Goal: Information Seeking & Learning: Learn about a topic

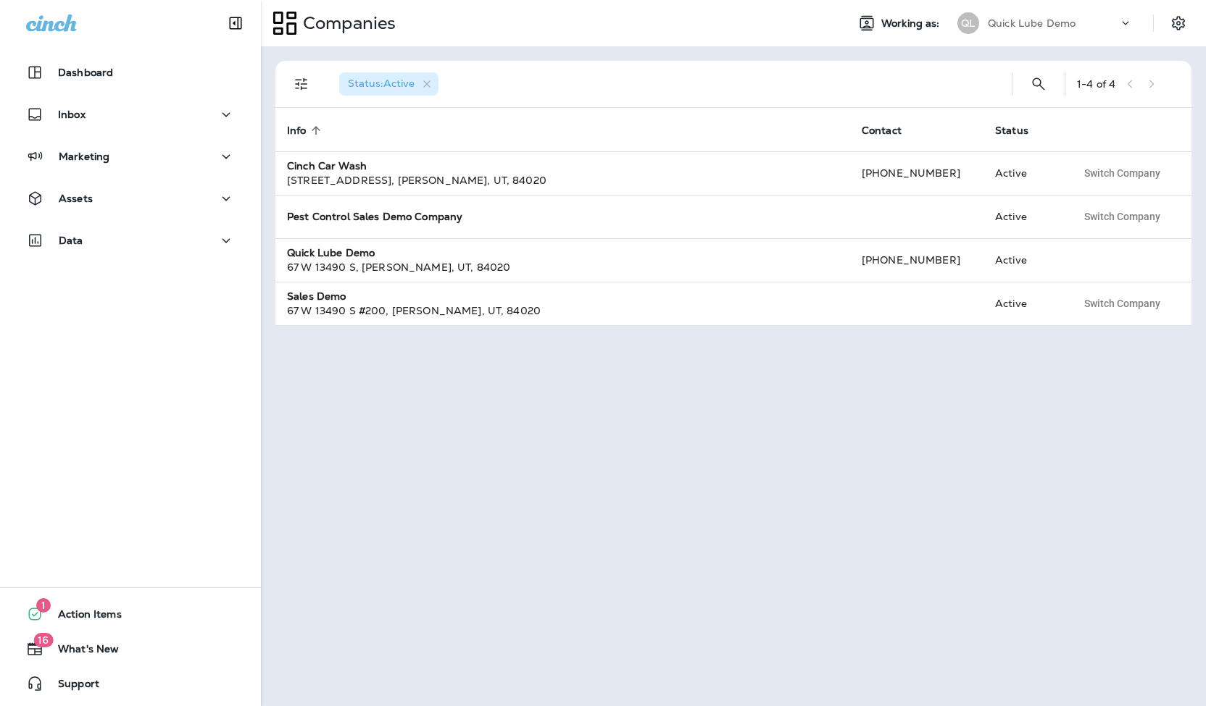
click at [1038, 7] on div "Companies Working as: QL Quick Lube Demo" at bounding box center [733, 23] width 945 height 46
click at [1034, 35] on div "QL Quick Lube Demo" at bounding box center [1044, 23] width 193 height 29
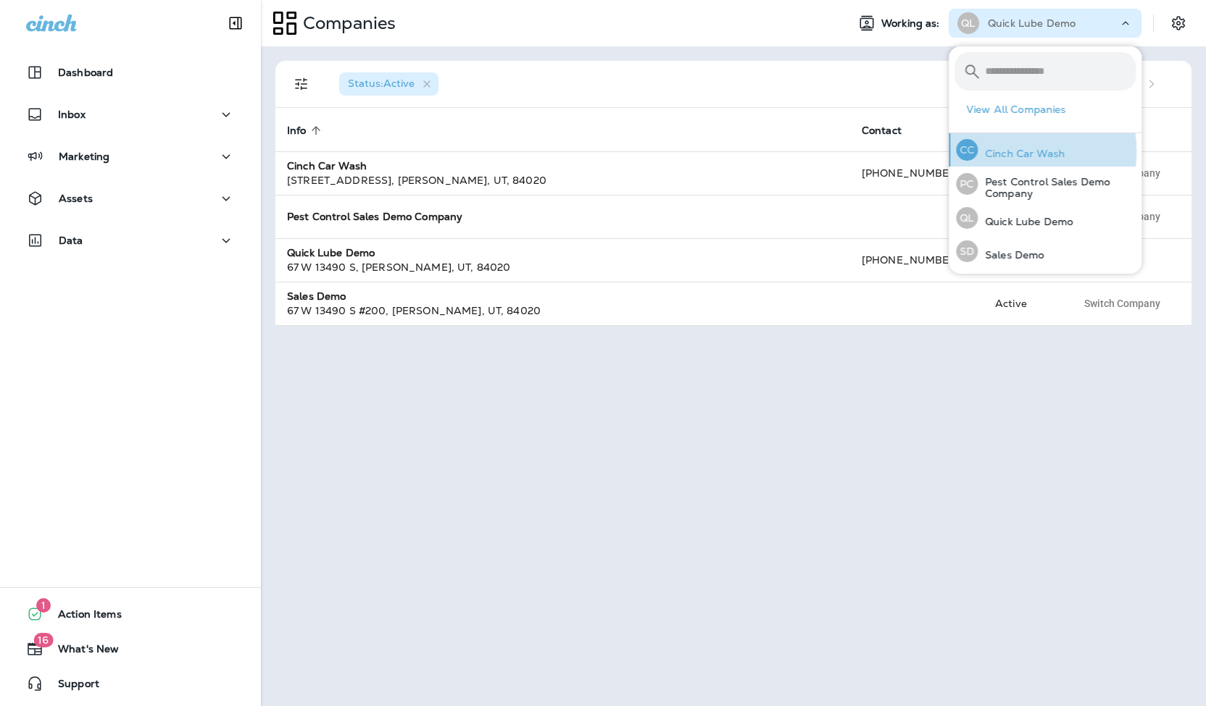
click at [1013, 151] on p "Cinch Car Wash" at bounding box center [1020, 154] width 87 height 12
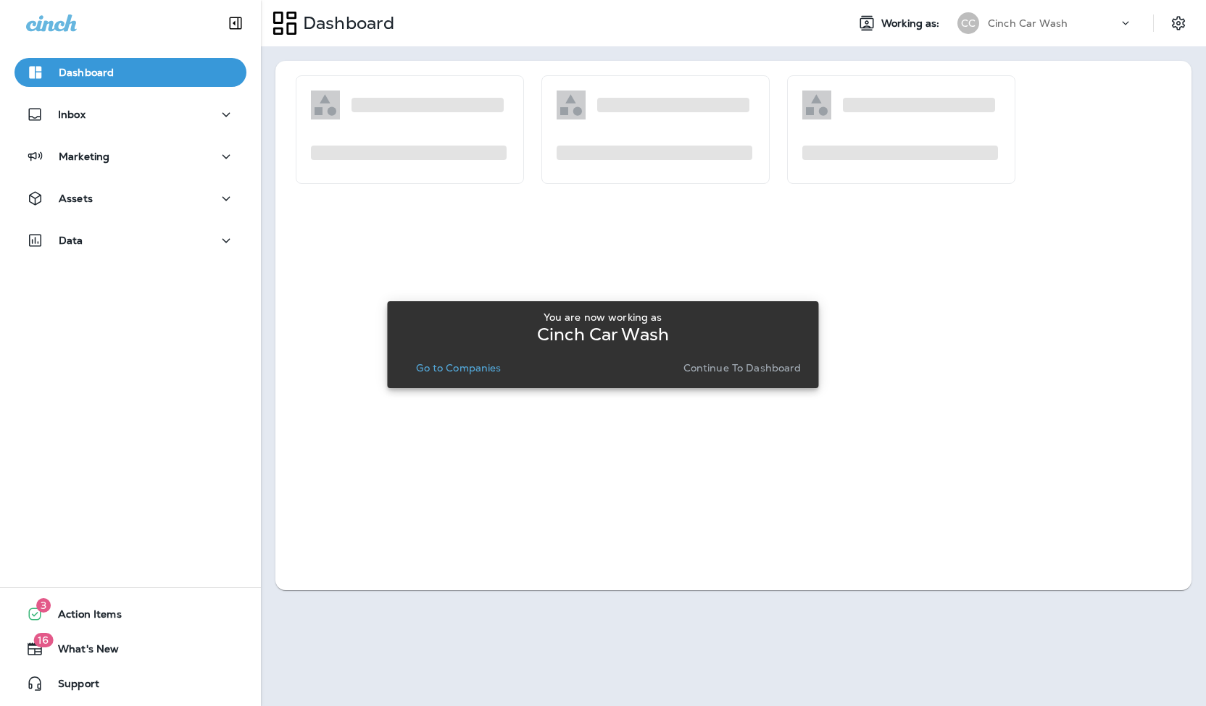
click at [430, 362] on p "Go to Companies" at bounding box center [458, 368] width 85 height 12
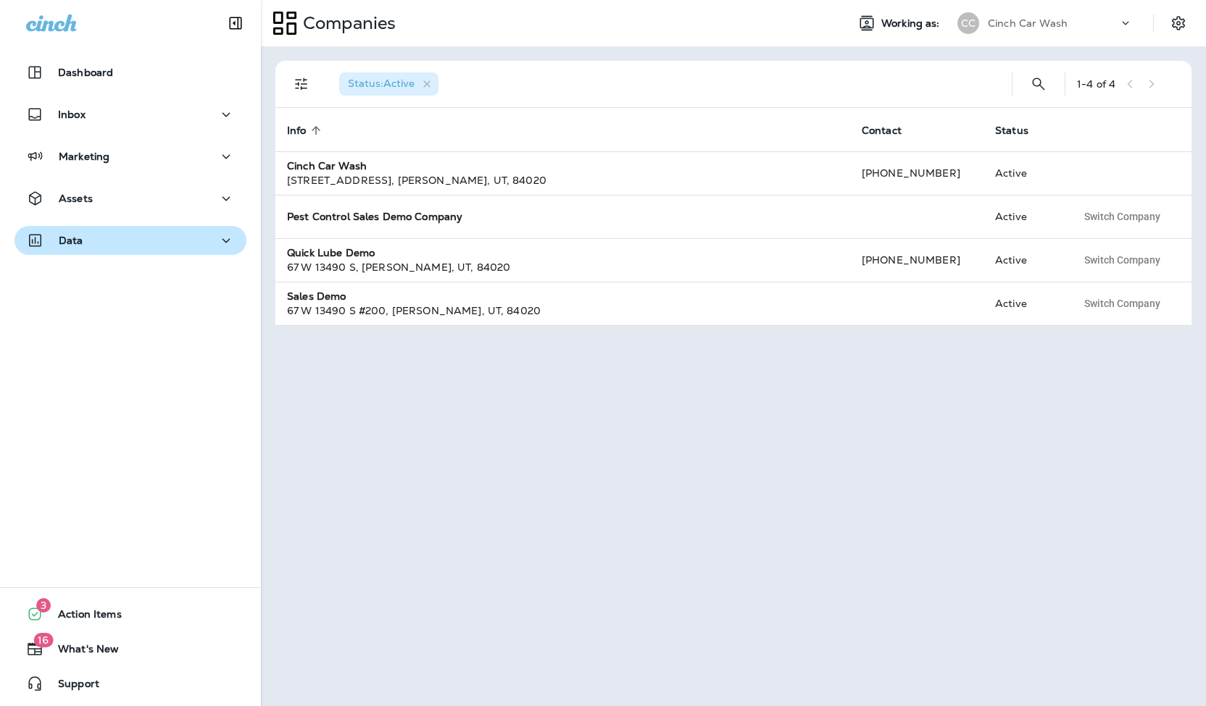
click at [125, 246] on div "Data" at bounding box center [130, 241] width 209 height 18
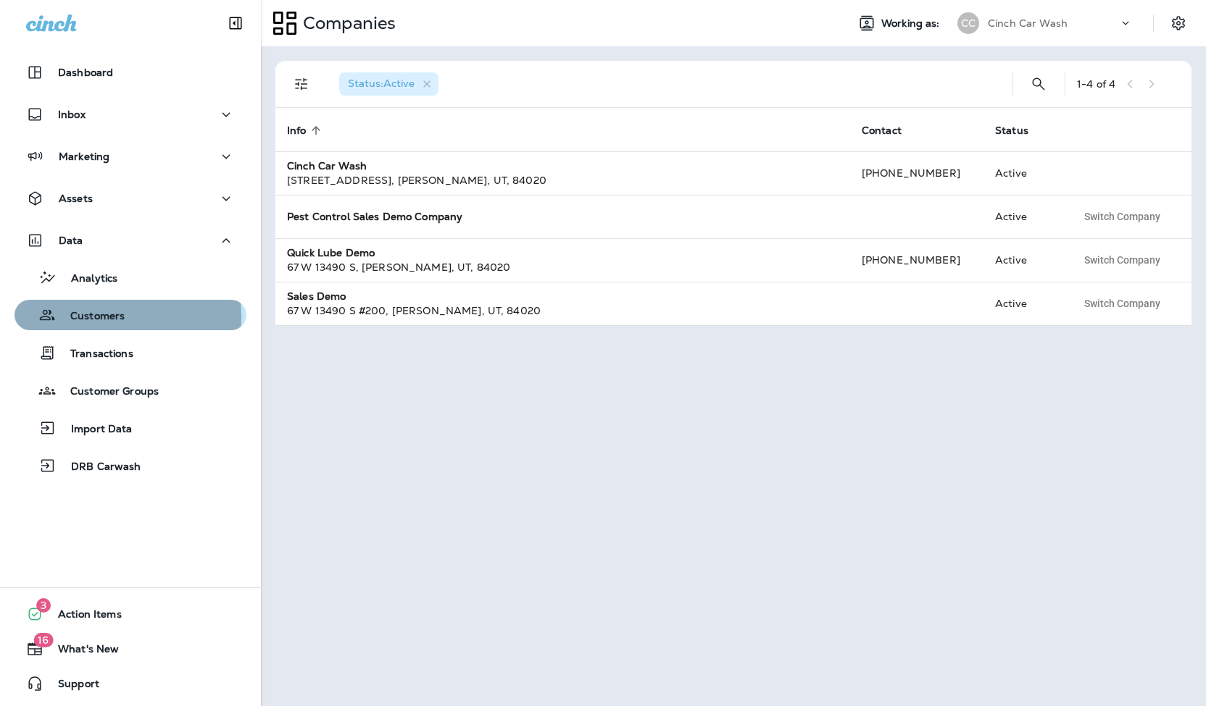
click at [93, 317] on p "Customers" at bounding box center [90, 317] width 69 height 14
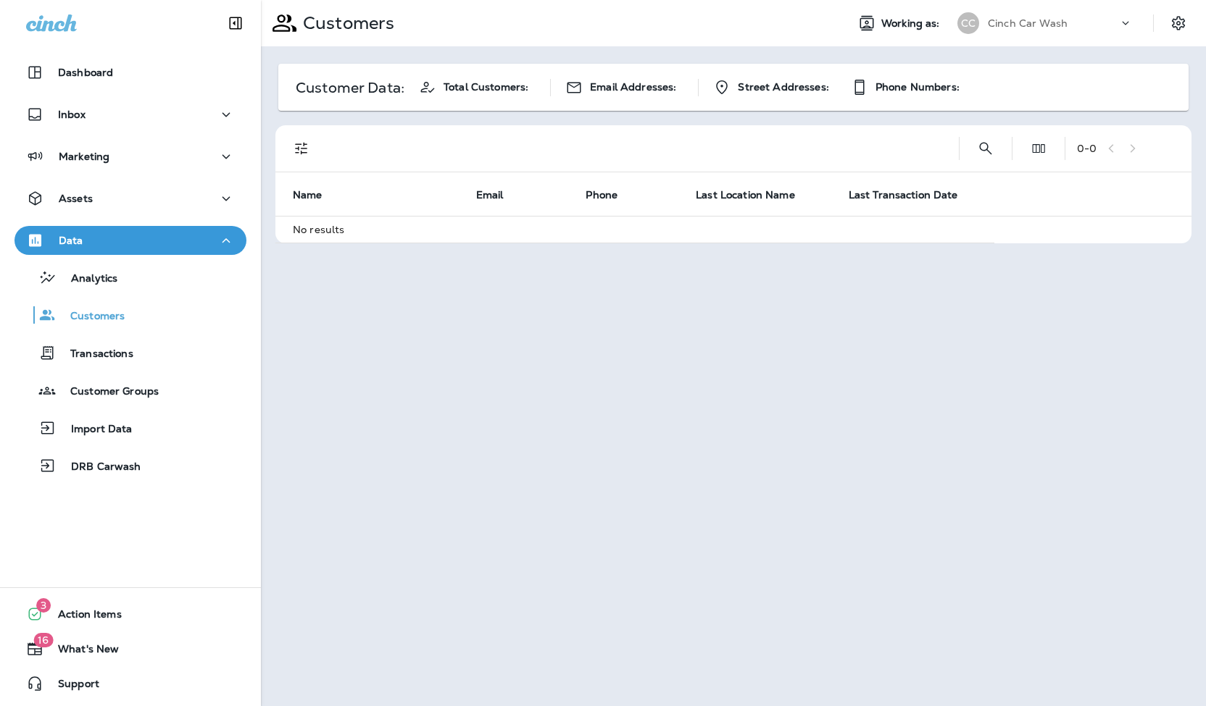
click at [1040, 13] on div "Cinch Car Wash" at bounding box center [1053, 23] width 130 height 22
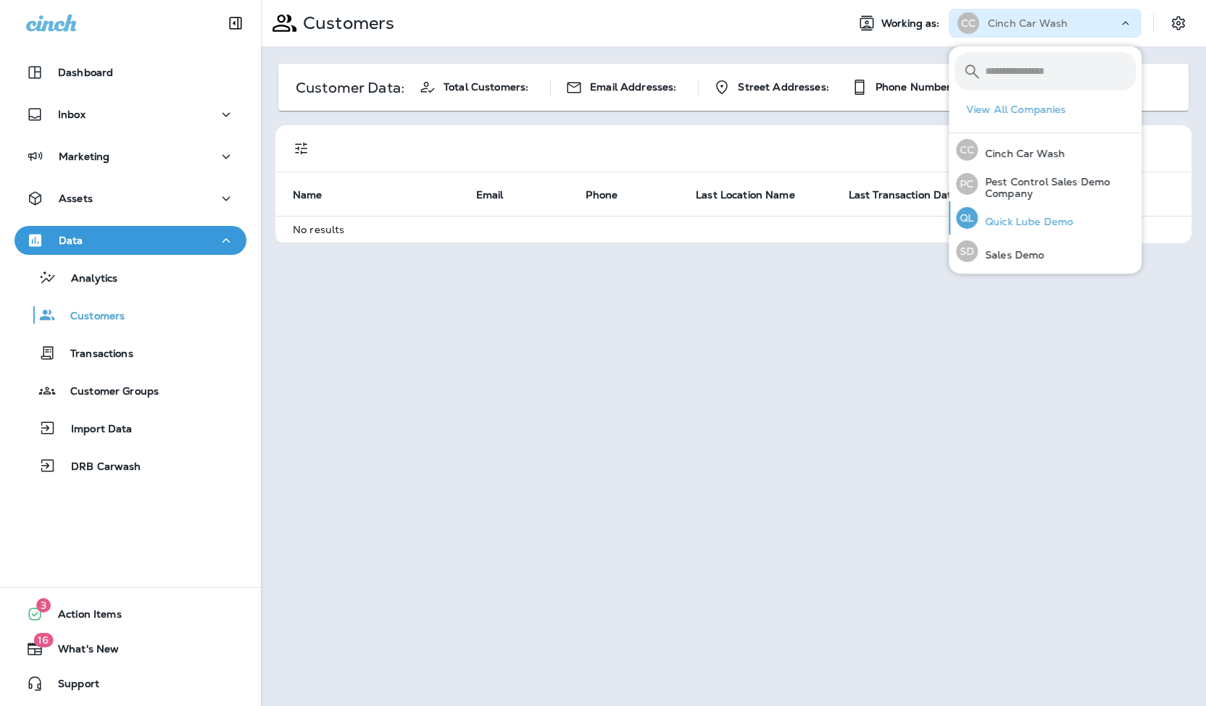
click at [1019, 221] on p "Quick Lube Demo" at bounding box center [1024, 222] width 95 height 12
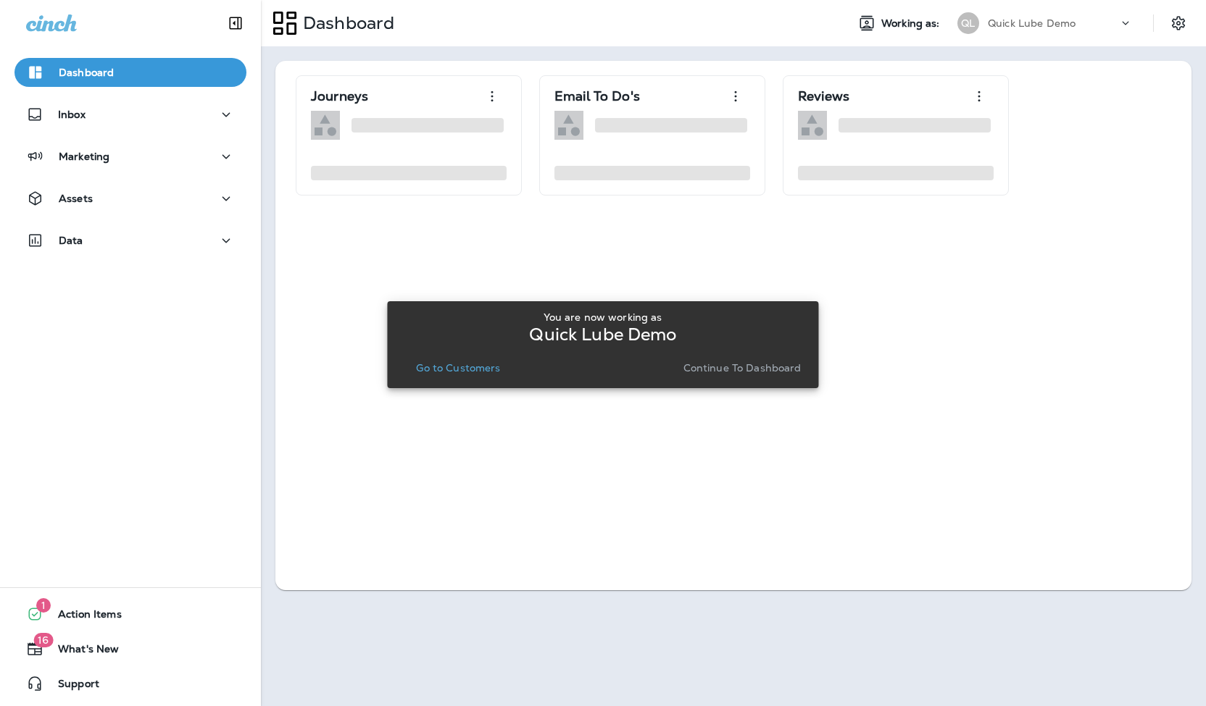
click at [472, 378] on div "You are now working as Quick Lube Demo Go to Customers Continue to Dashboard" at bounding box center [602, 345] width 408 height 78
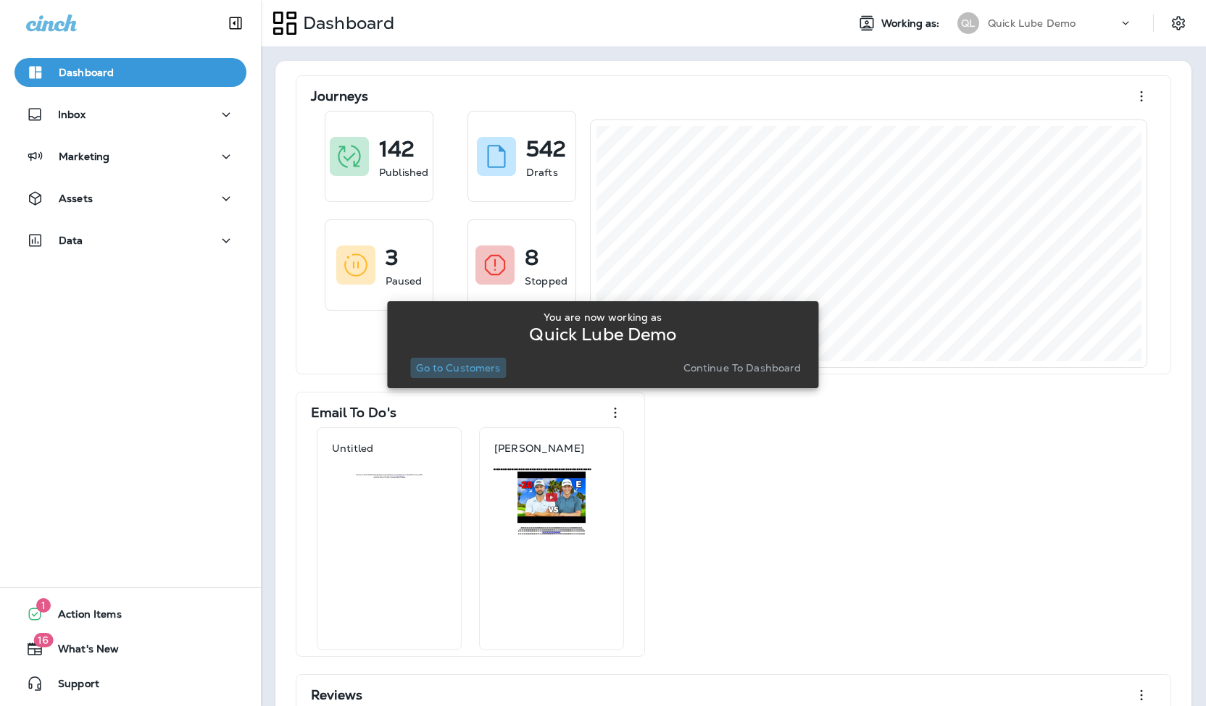
click at [465, 375] on button "Go to Customers" at bounding box center [458, 368] width 96 height 20
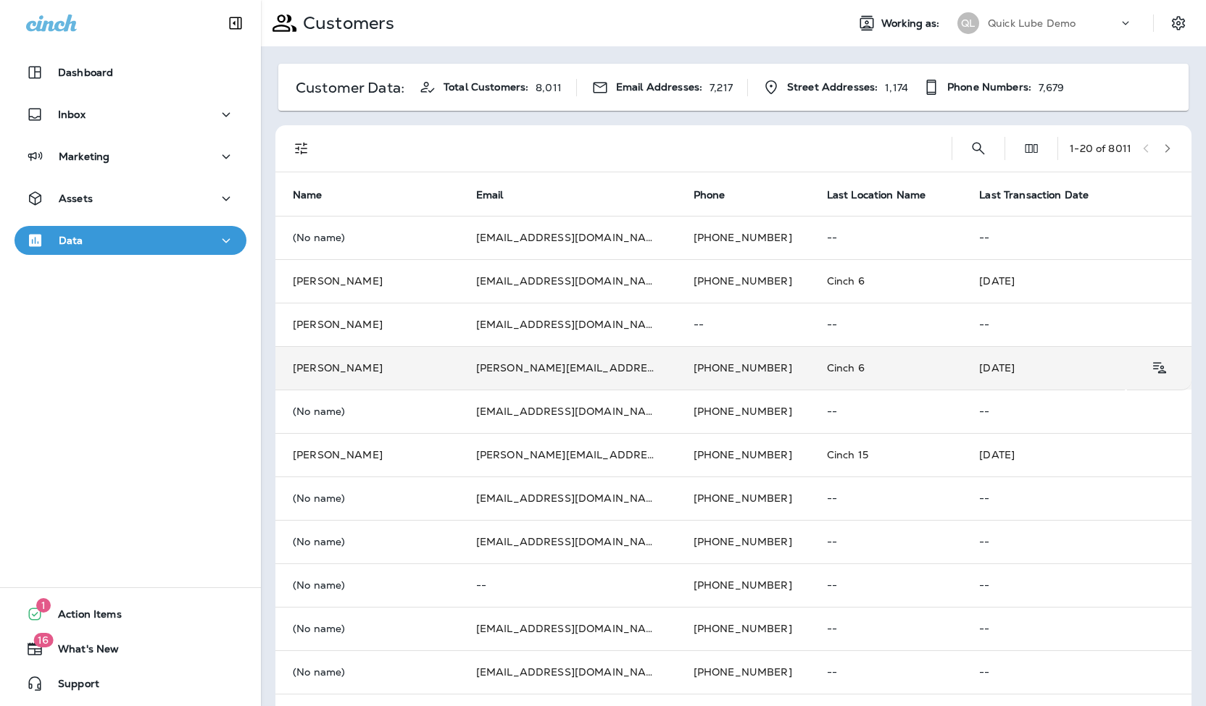
click at [377, 359] on td "[PERSON_NAME]" at bounding box center [366, 367] width 183 height 43
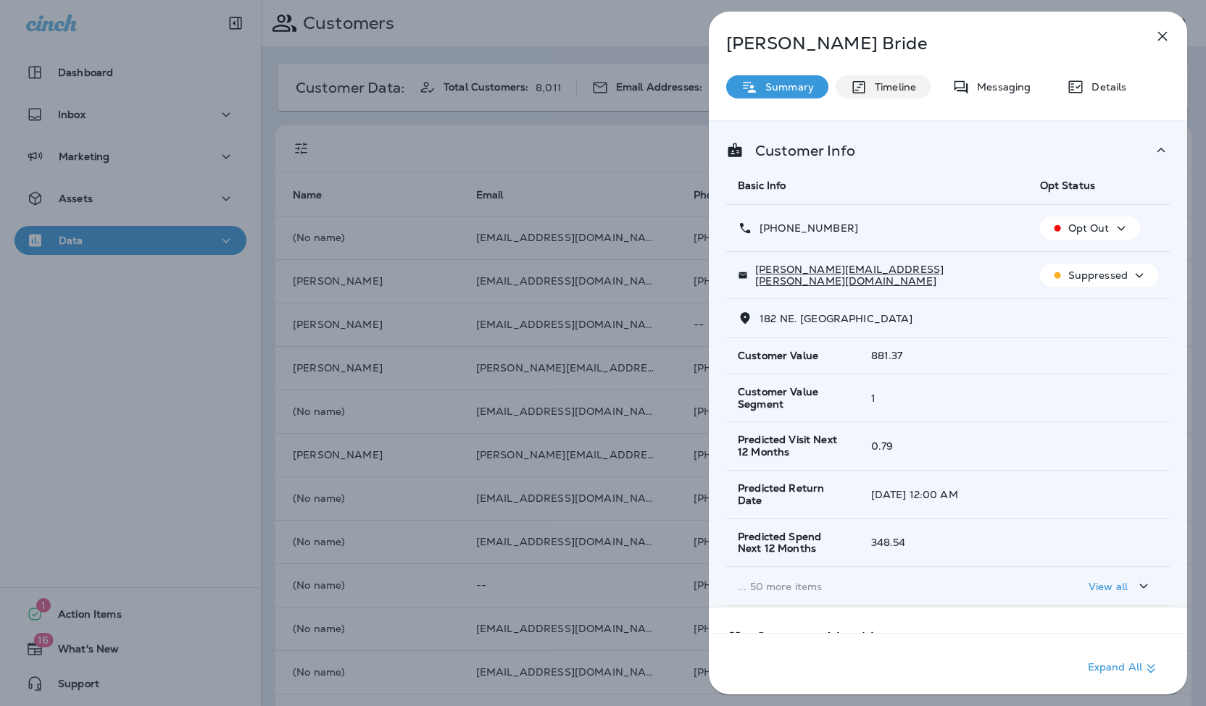
click at [869, 83] on p "Timeline" at bounding box center [891, 87] width 49 height 12
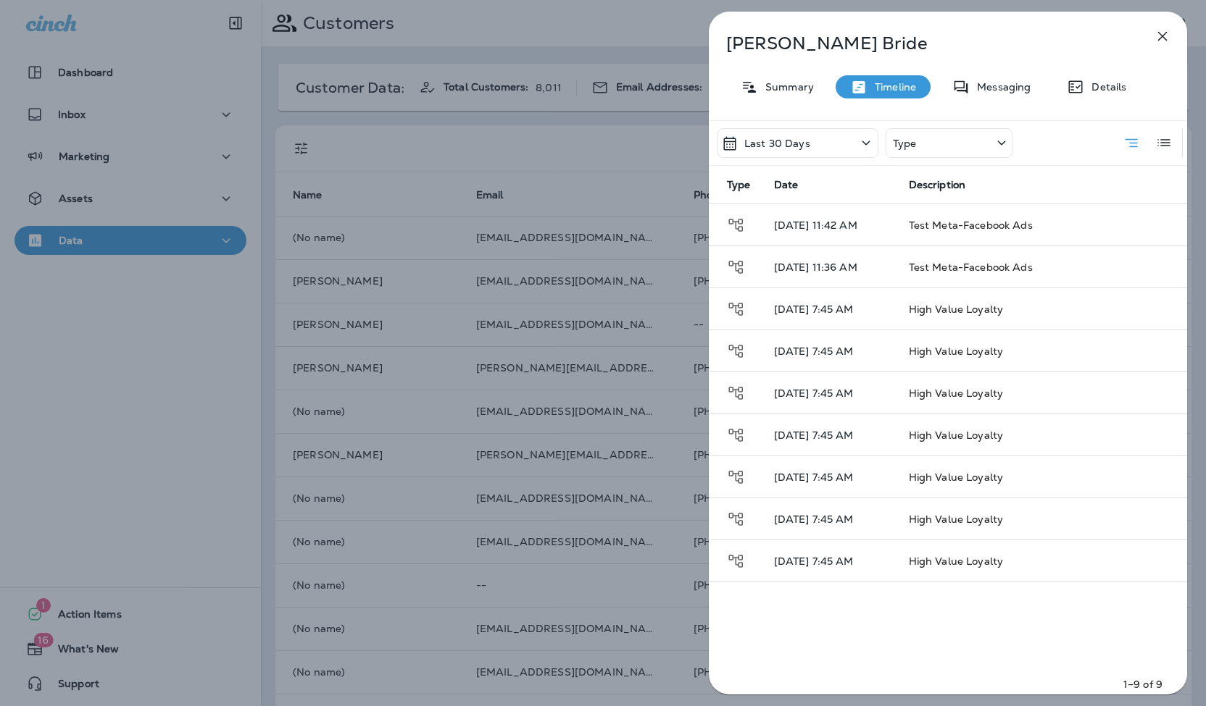
click at [804, 149] on div "Last 30 Days" at bounding box center [765, 143] width 89 height 17
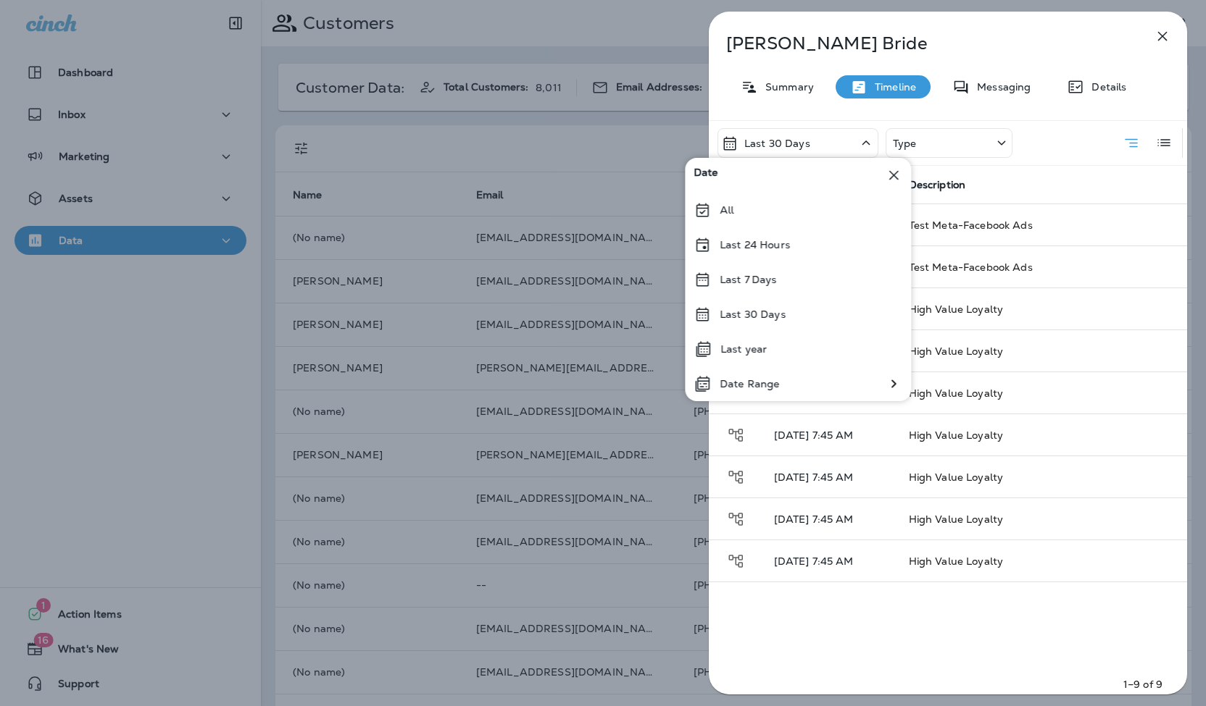
click at [1059, 154] on div "Last 30 Days Type" at bounding box center [948, 143] width 478 height 44
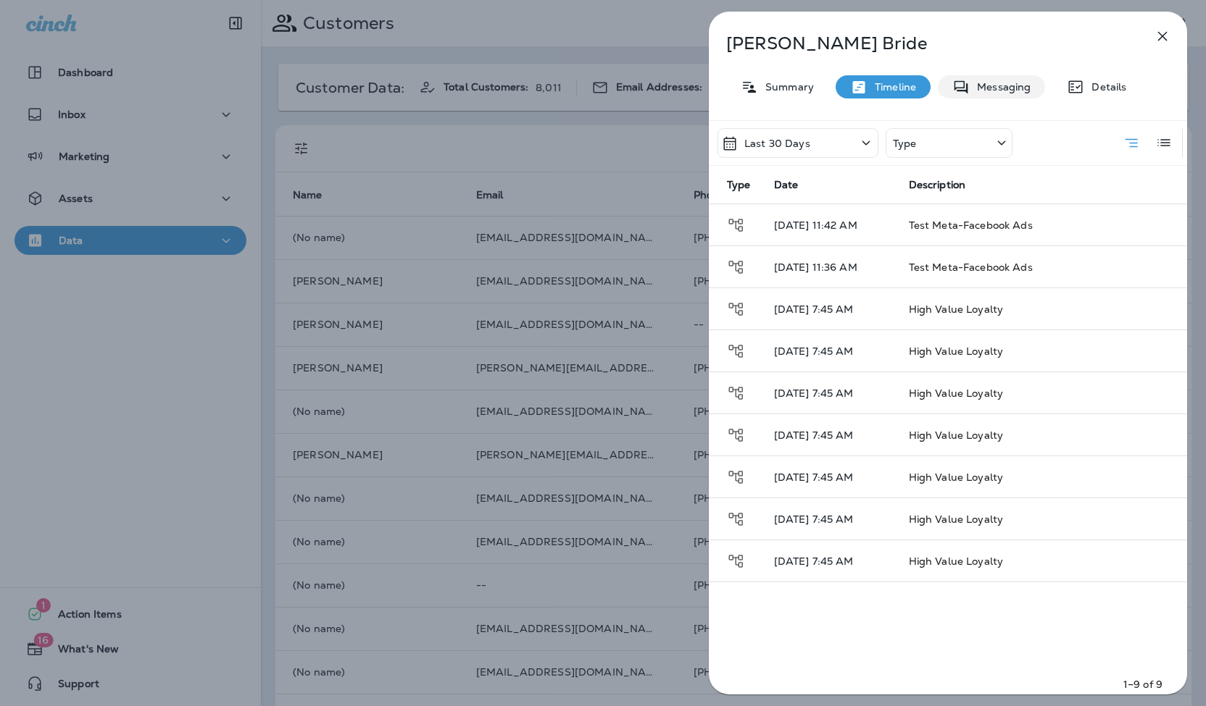
click at [991, 82] on p "Messaging" at bounding box center [999, 87] width 61 height 12
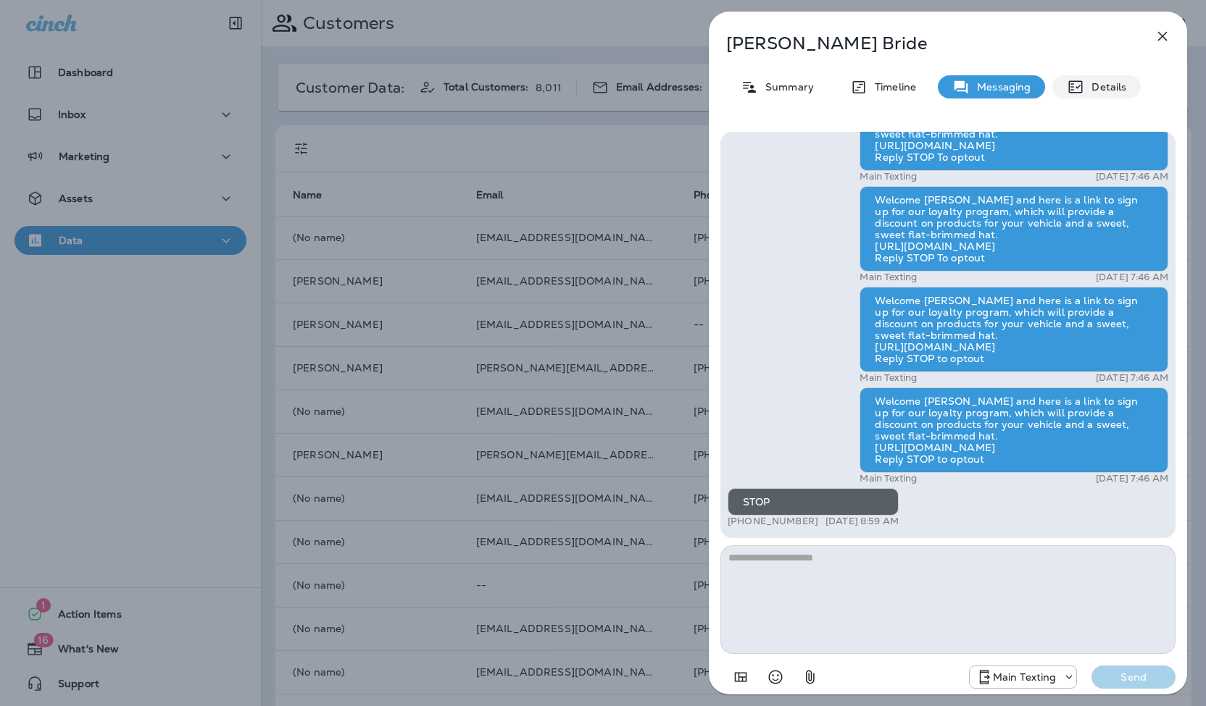
click at [1090, 84] on p "Details" at bounding box center [1105, 87] width 42 height 12
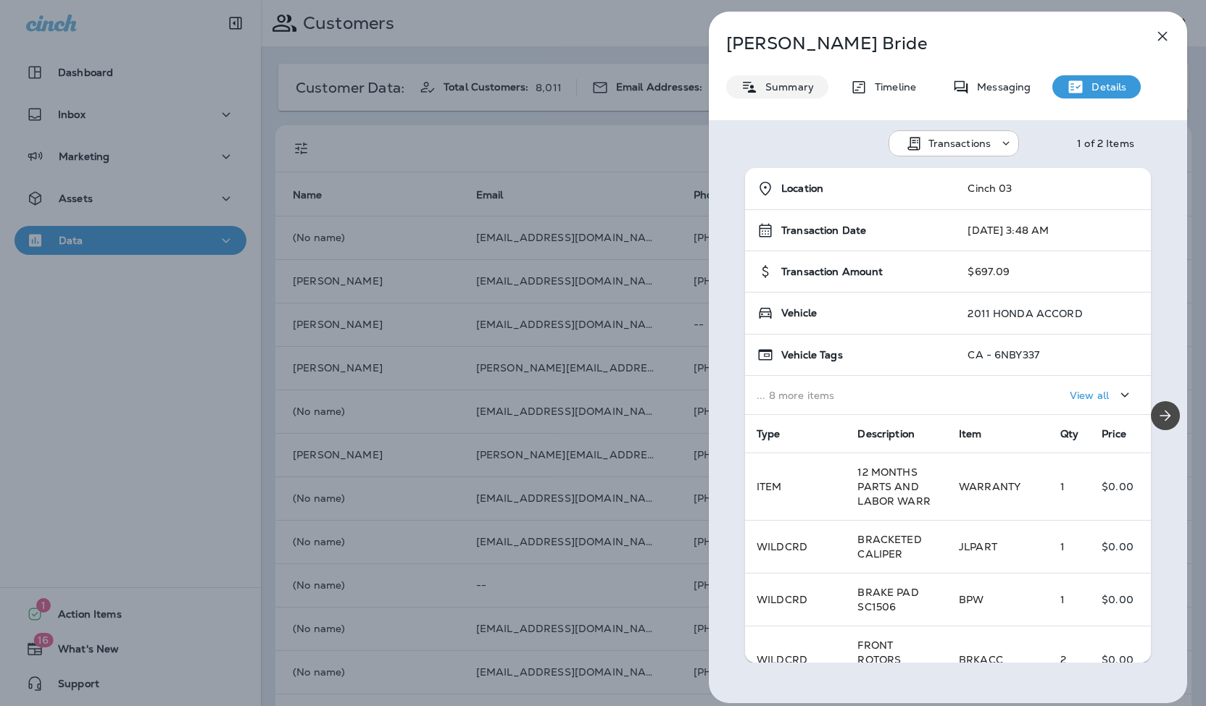
click at [764, 85] on p "Summary" at bounding box center [786, 87] width 56 height 12
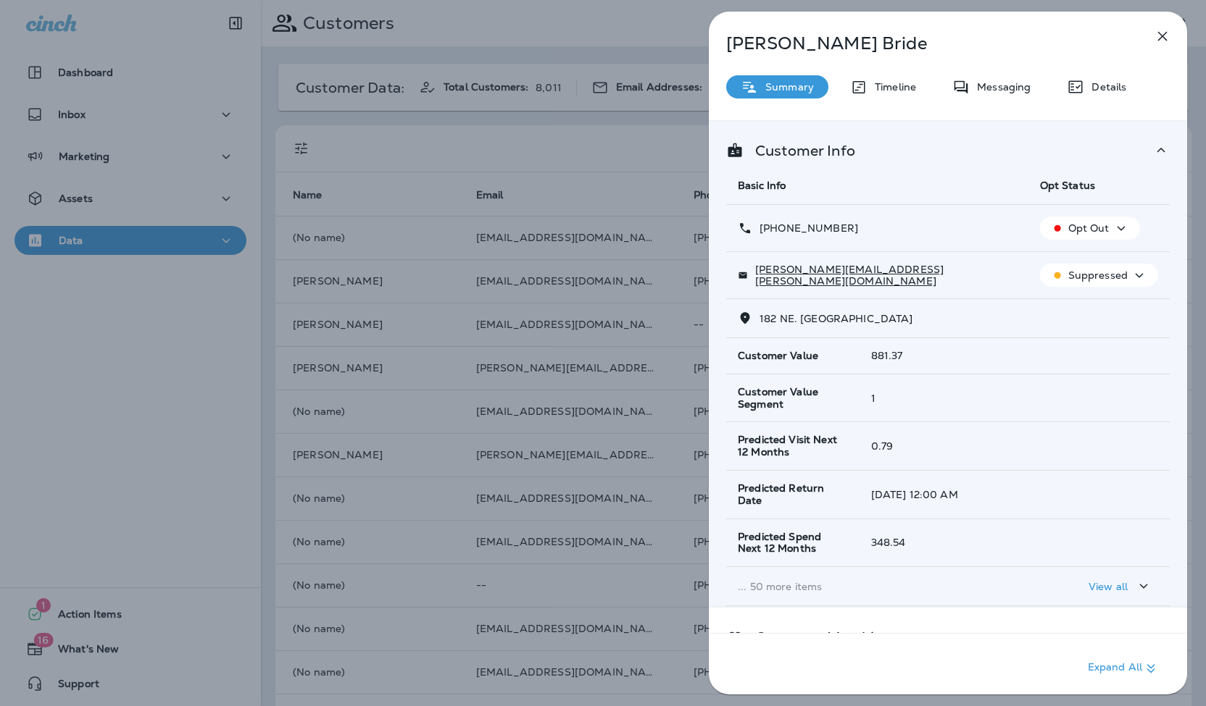
click at [1164, 41] on icon "button" at bounding box center [1161, 36] width 17 height 17
